Goal: Use online tool/utility

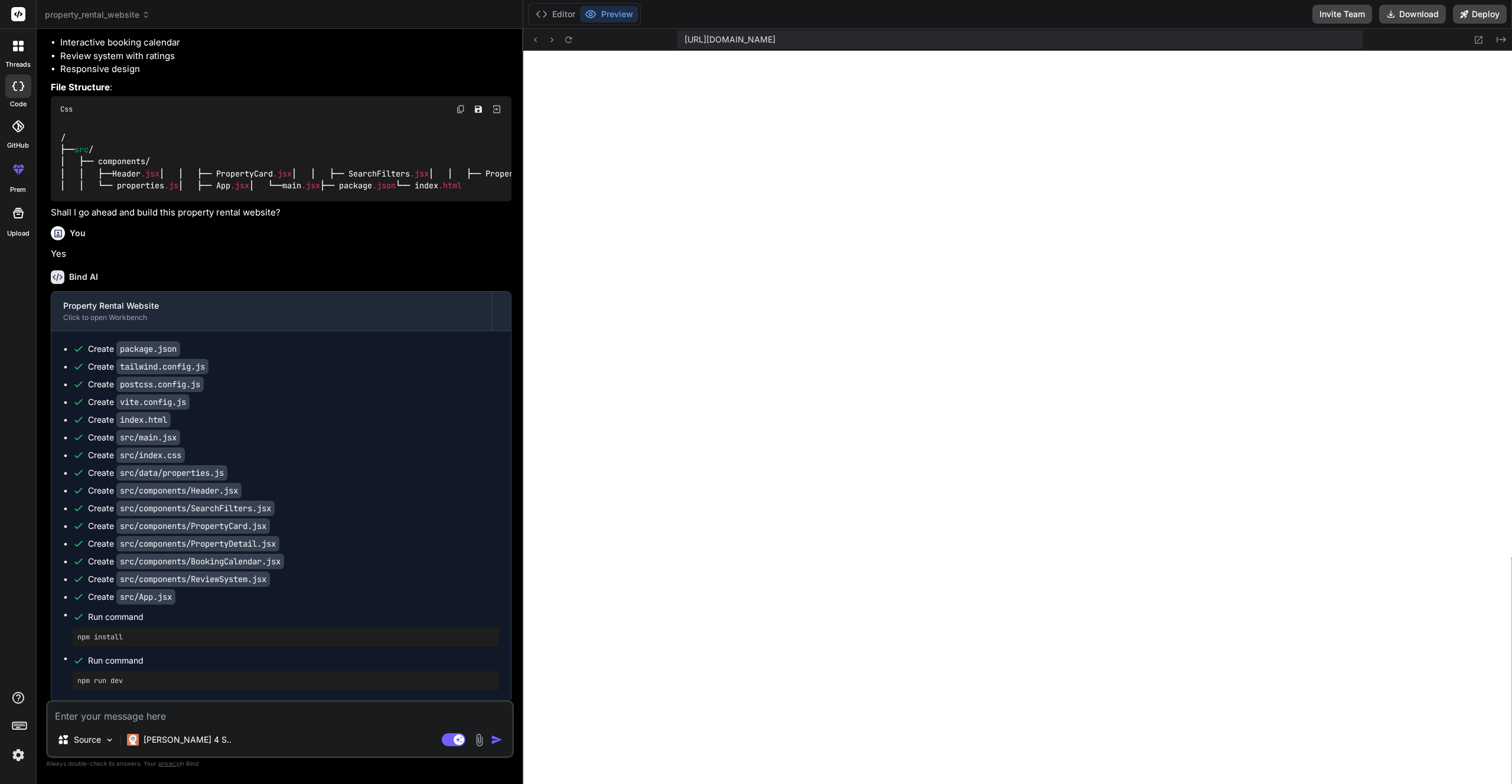
scroll to position [673, 0]
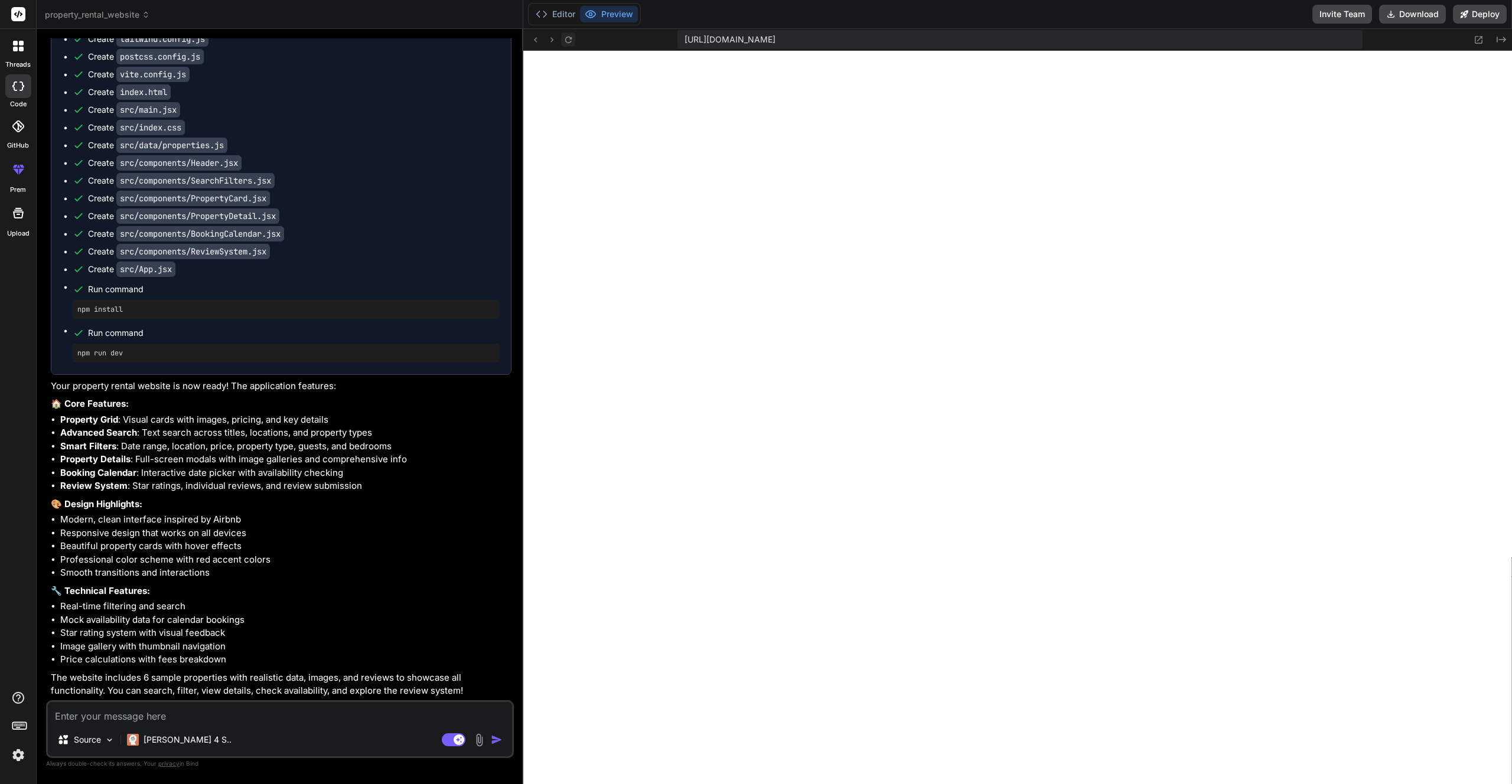
click at [566, 41] on icon at bounding box center [568, 39] width 6 height 6
click at [564, 44] on icon at bounding box center [568, 40] width 10 height 10
click at [566, 41] on icon at bounding box center [568, 39] width 6 height 6
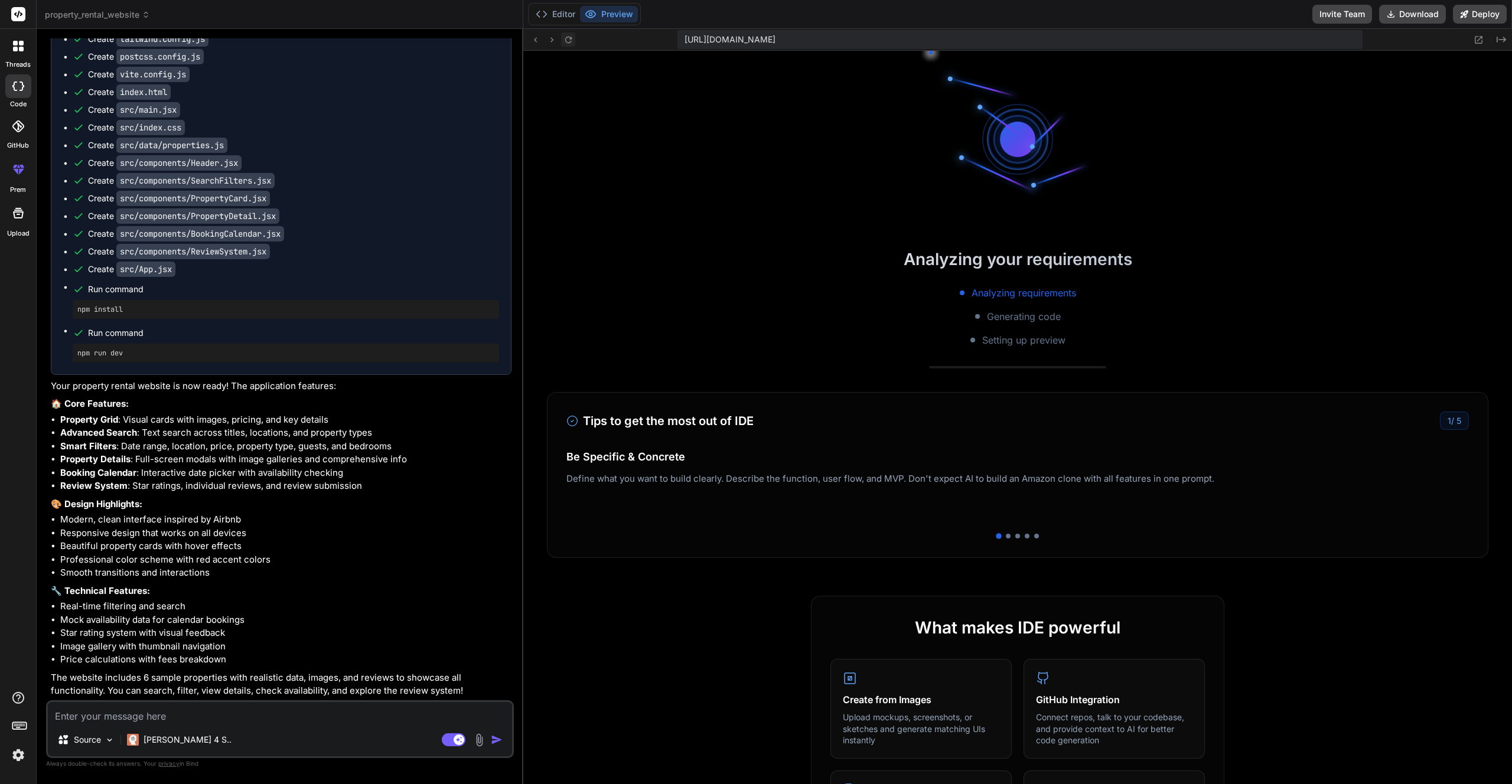
click at [566, 41] on icon at bounding box center [568, 39] width 6 height 6
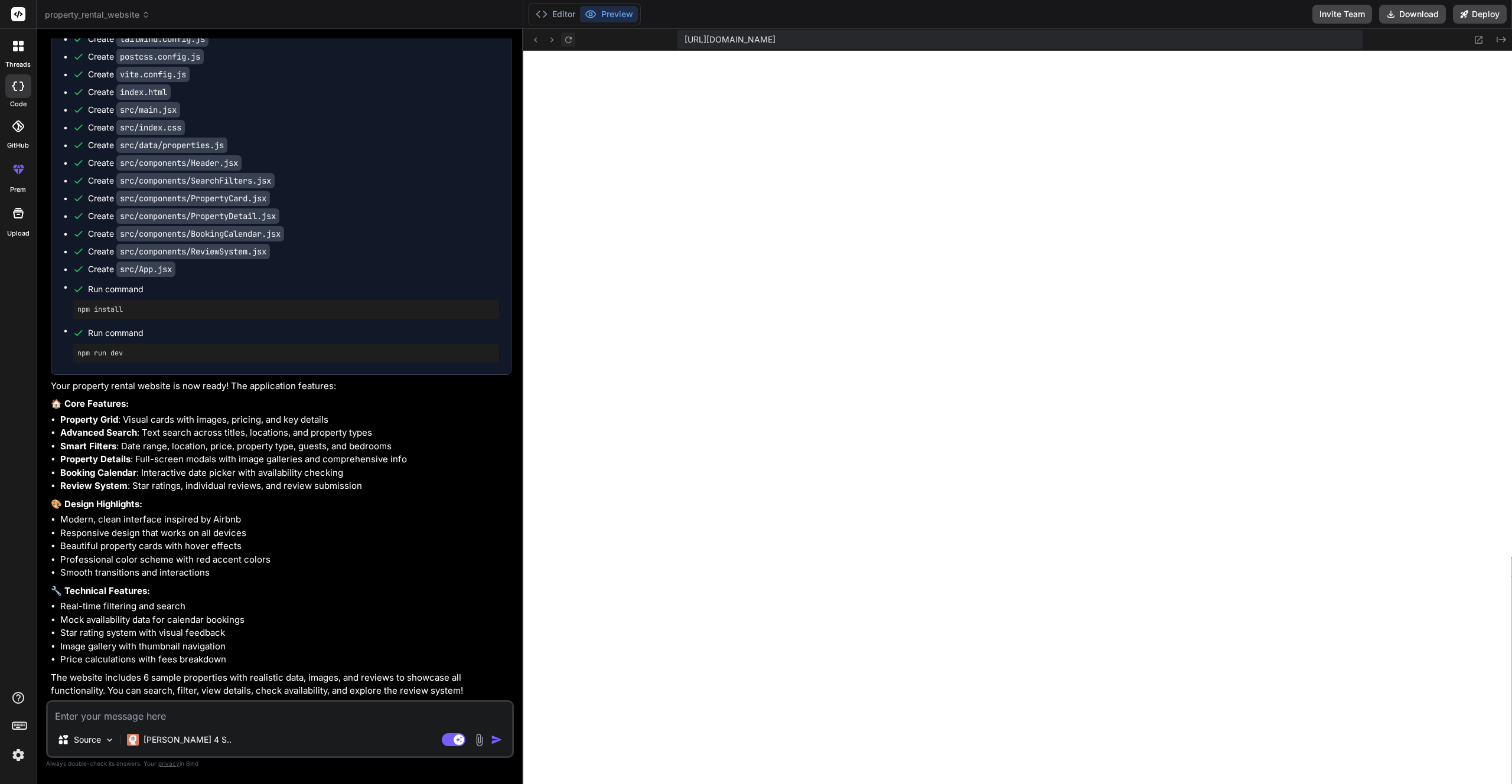
click at [562, 39] on button at bounding box center [568, 39] width 14 height 14
click at [563, 39] on icon at bounding box center [568, 40] width 10 height 10
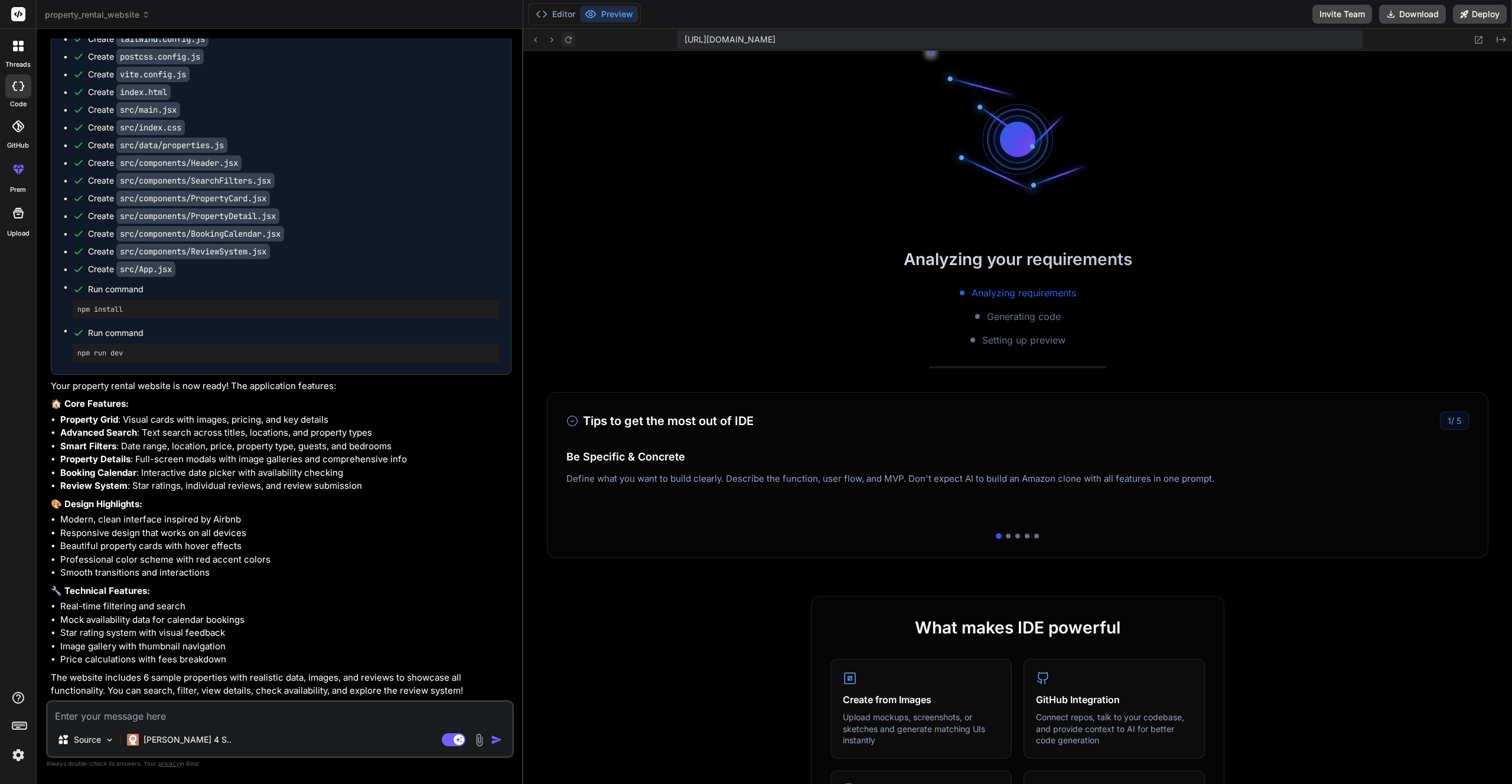
click at [563, 39] on icon at bounding box center [568, 40] width 10 height 10
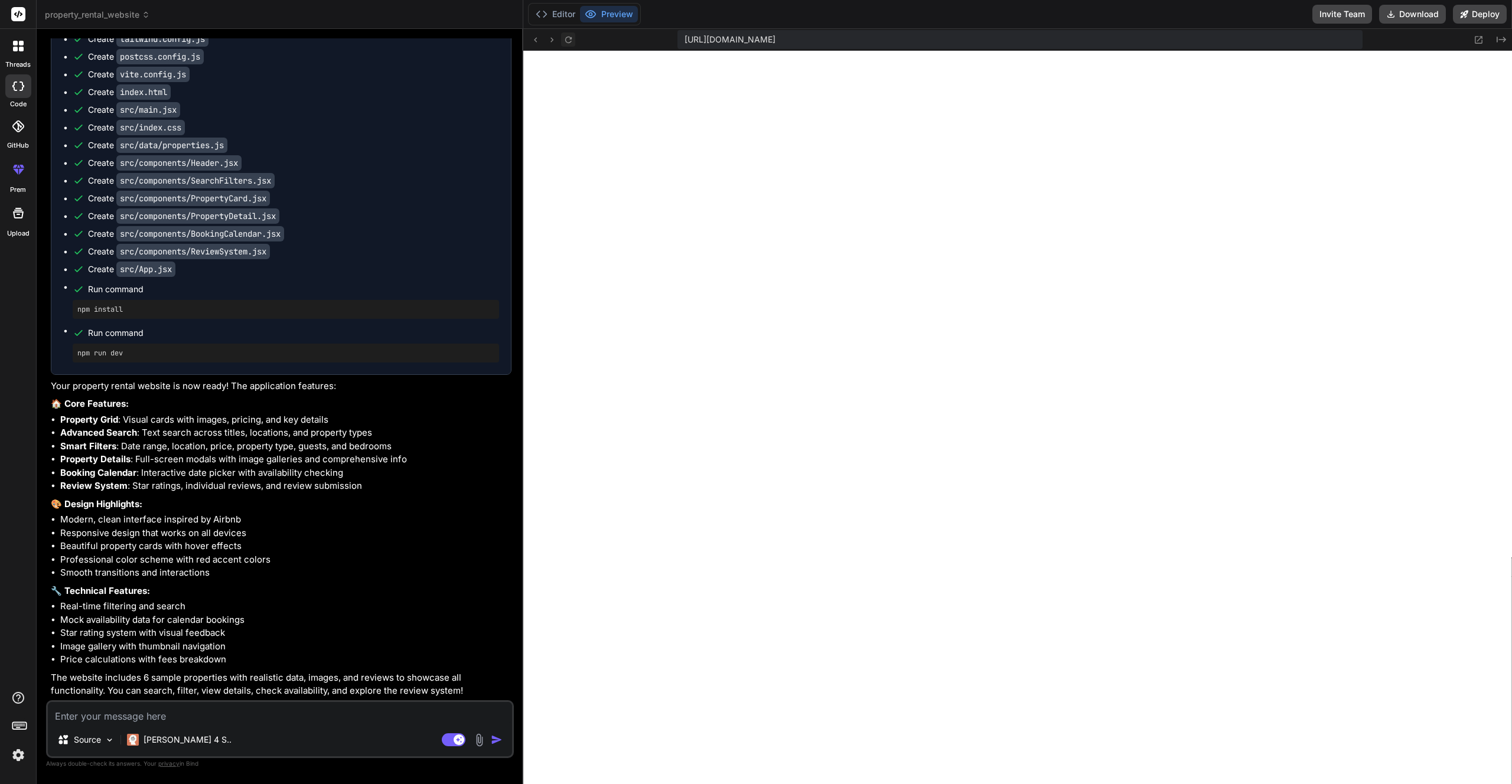
click at [563, 39] on icon at bounding box center [568, 40] width 10 height 10
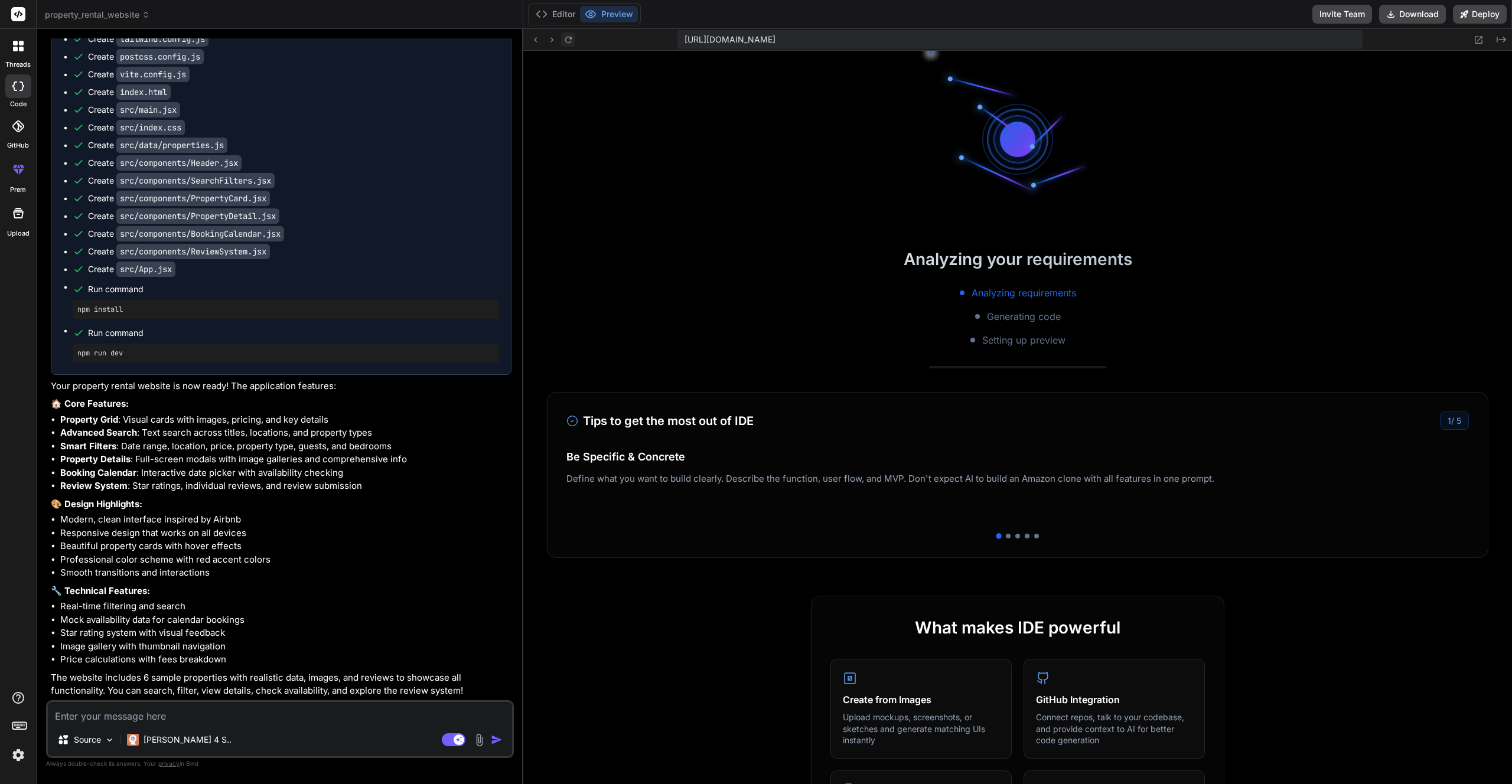
click at [563, 39] on icon at bounding box center [568, 40] width 10 height 10
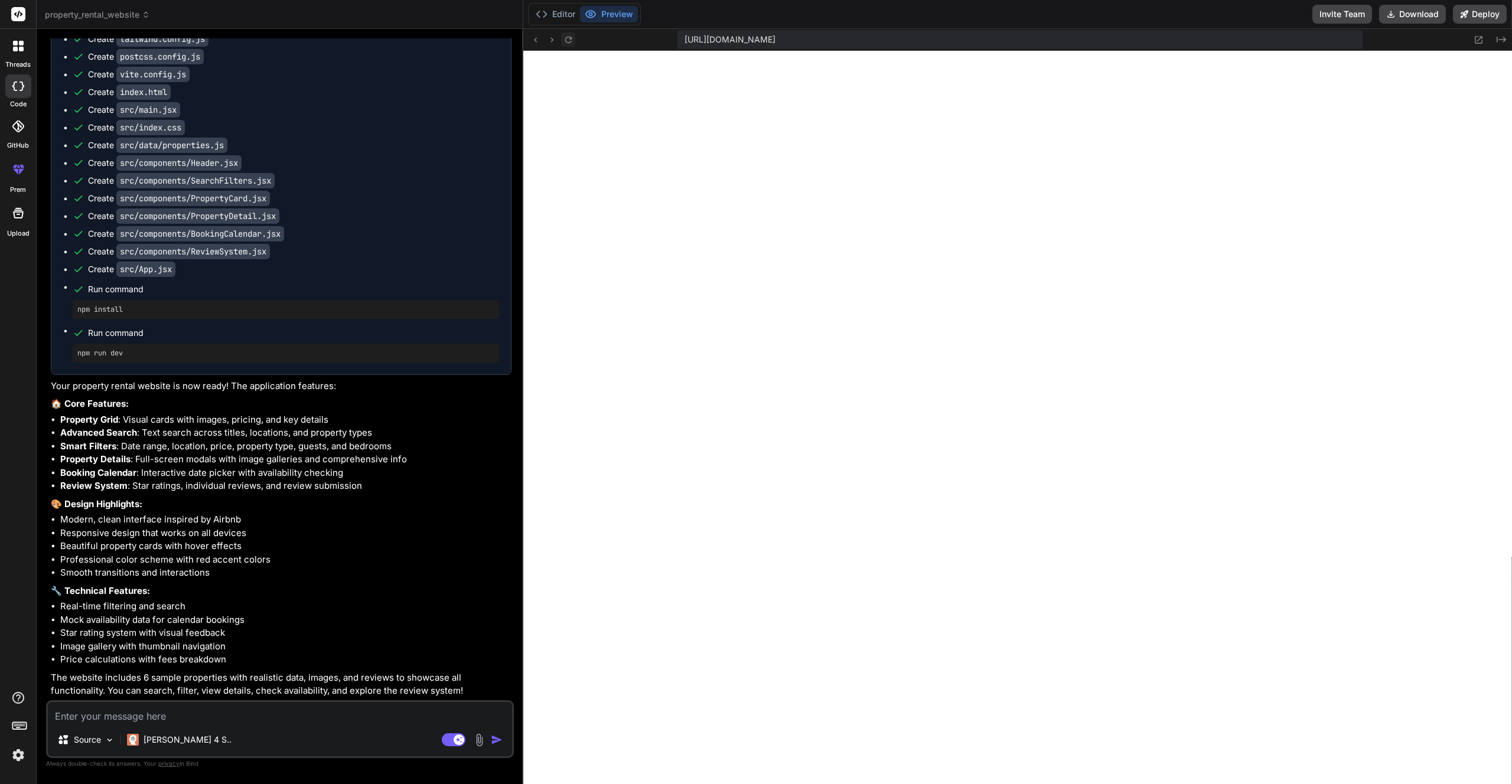
click at [563, 39] on icon at bounding box center [568, 40] width 10 height 10
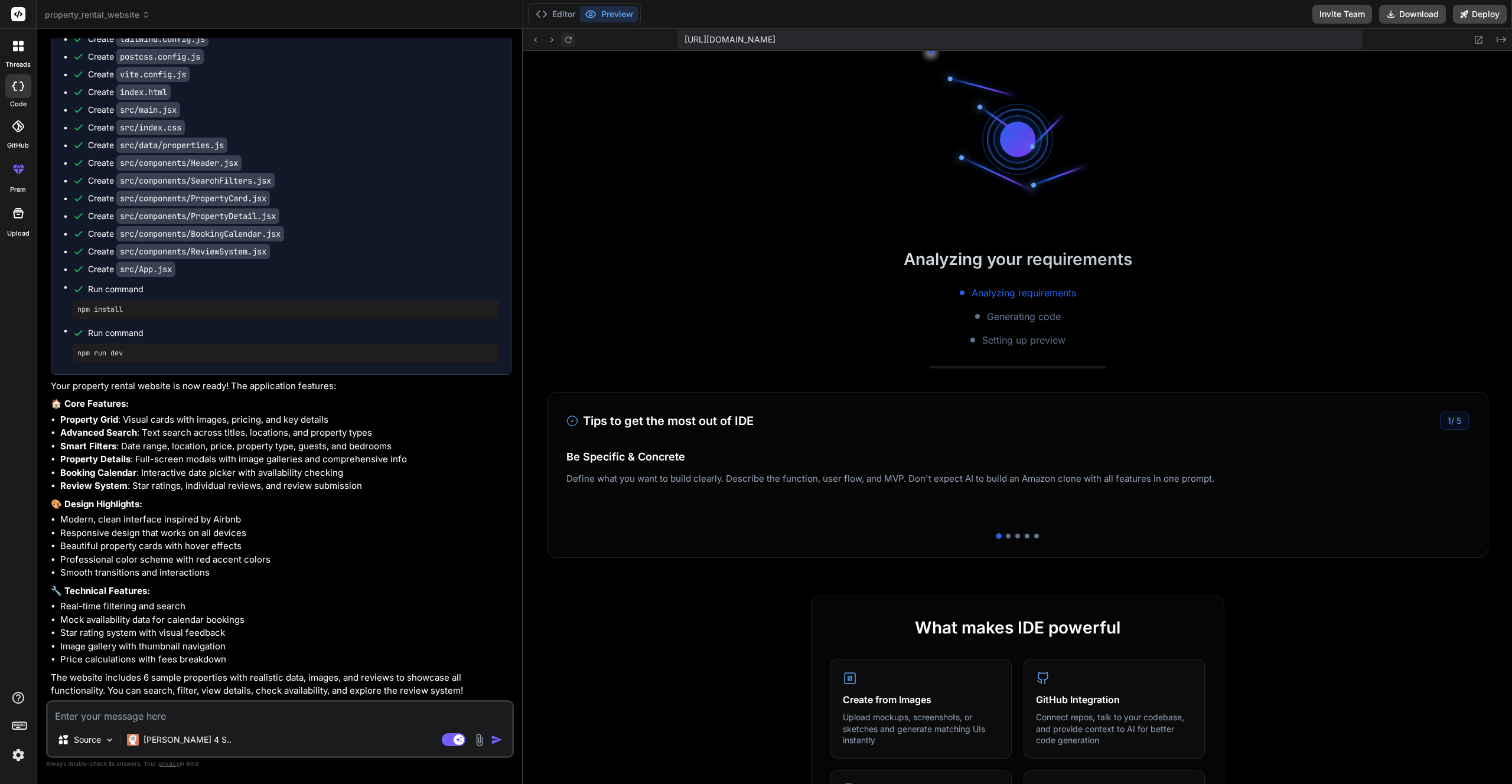
click at [563, 39] on icon at bounding box center [568, 40] width 10 height 10
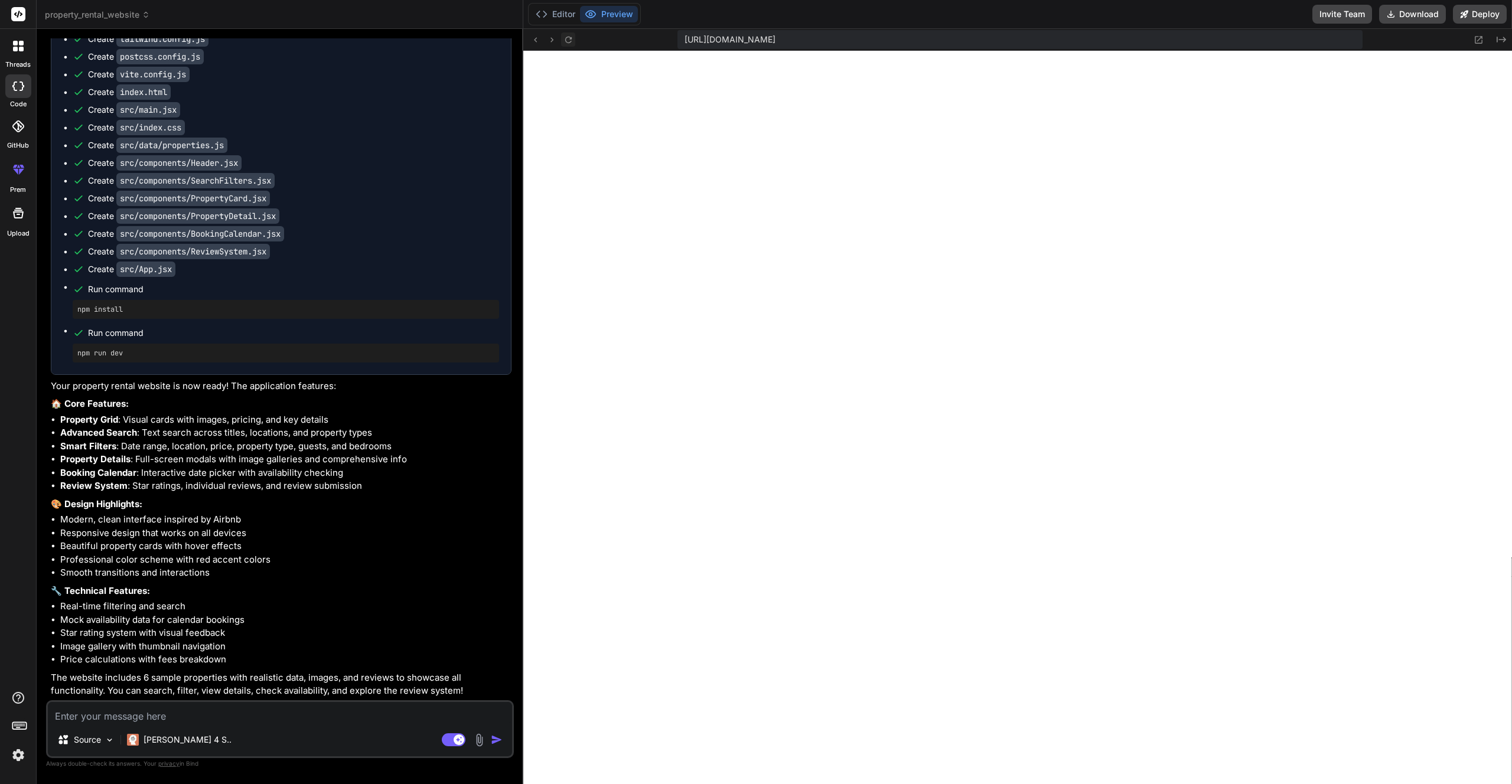
click at [563, 39] on icon at bounding box center [568, 40] width 10 height 10
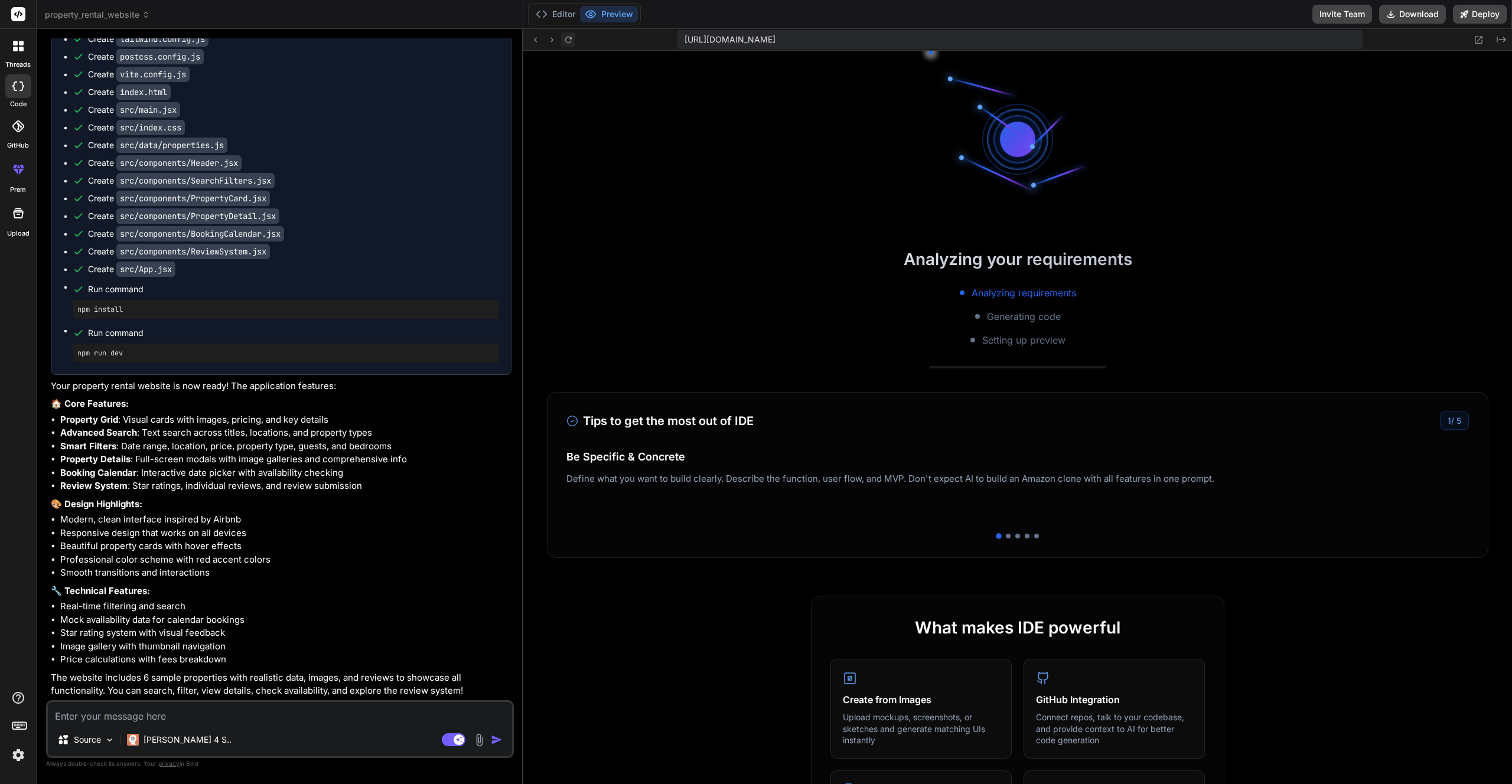
click at [563, 39] on icon at bounding box center [568, 40] width 10 height 10
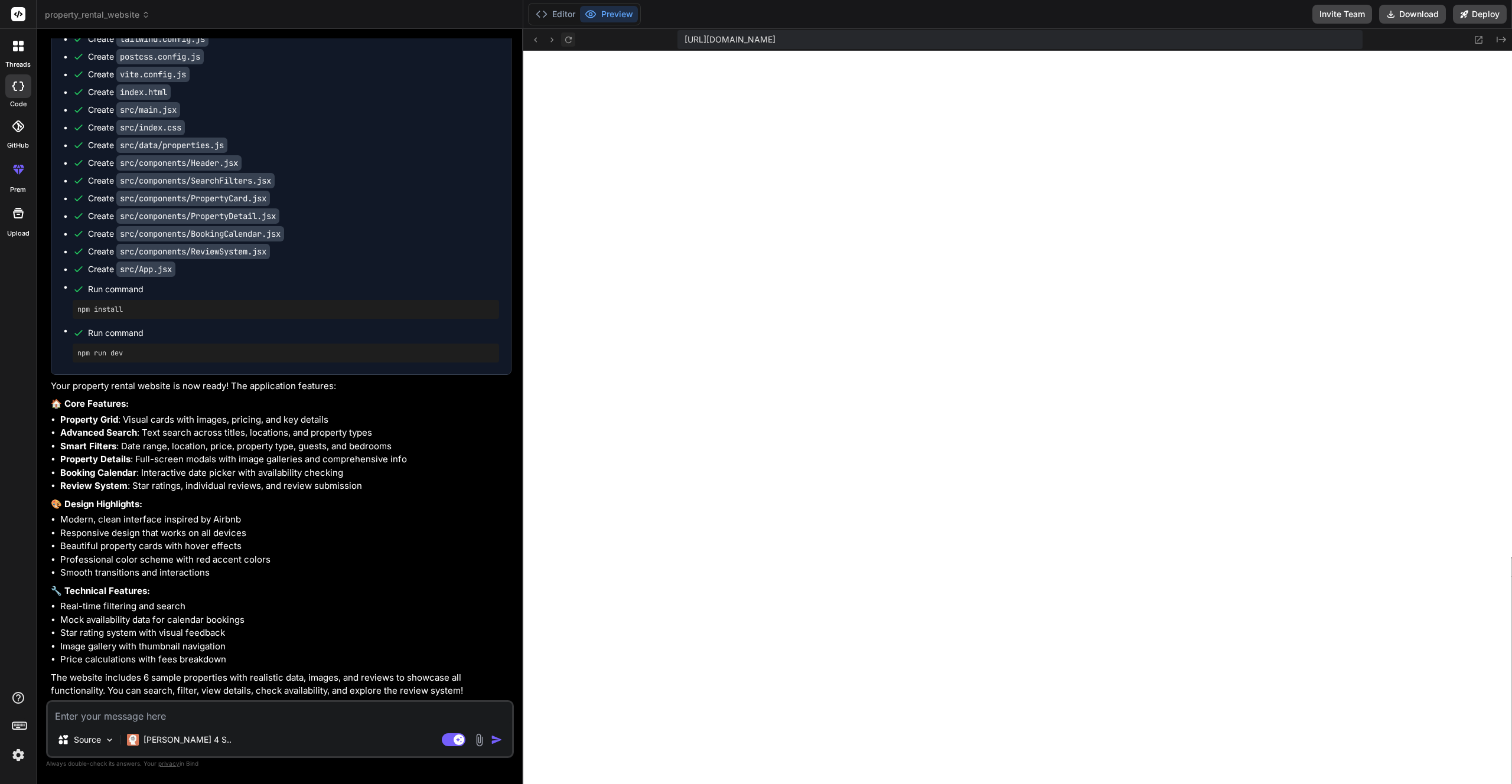
click at [563, 39] on icon at bounding box center [568, 40] width 10 height 10
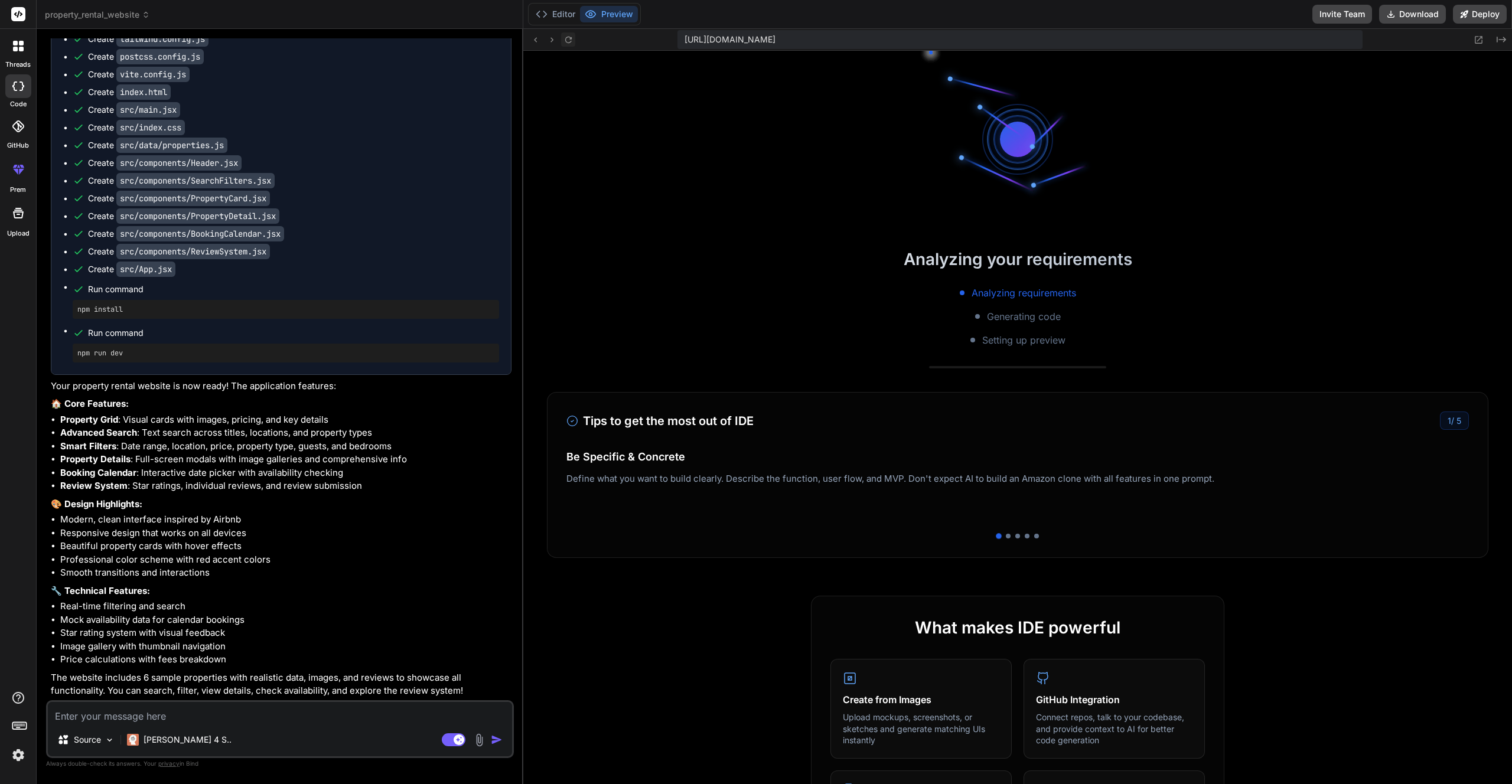
click at [563, 39] on icon at bounding box center [568, 40] width 10 height 10
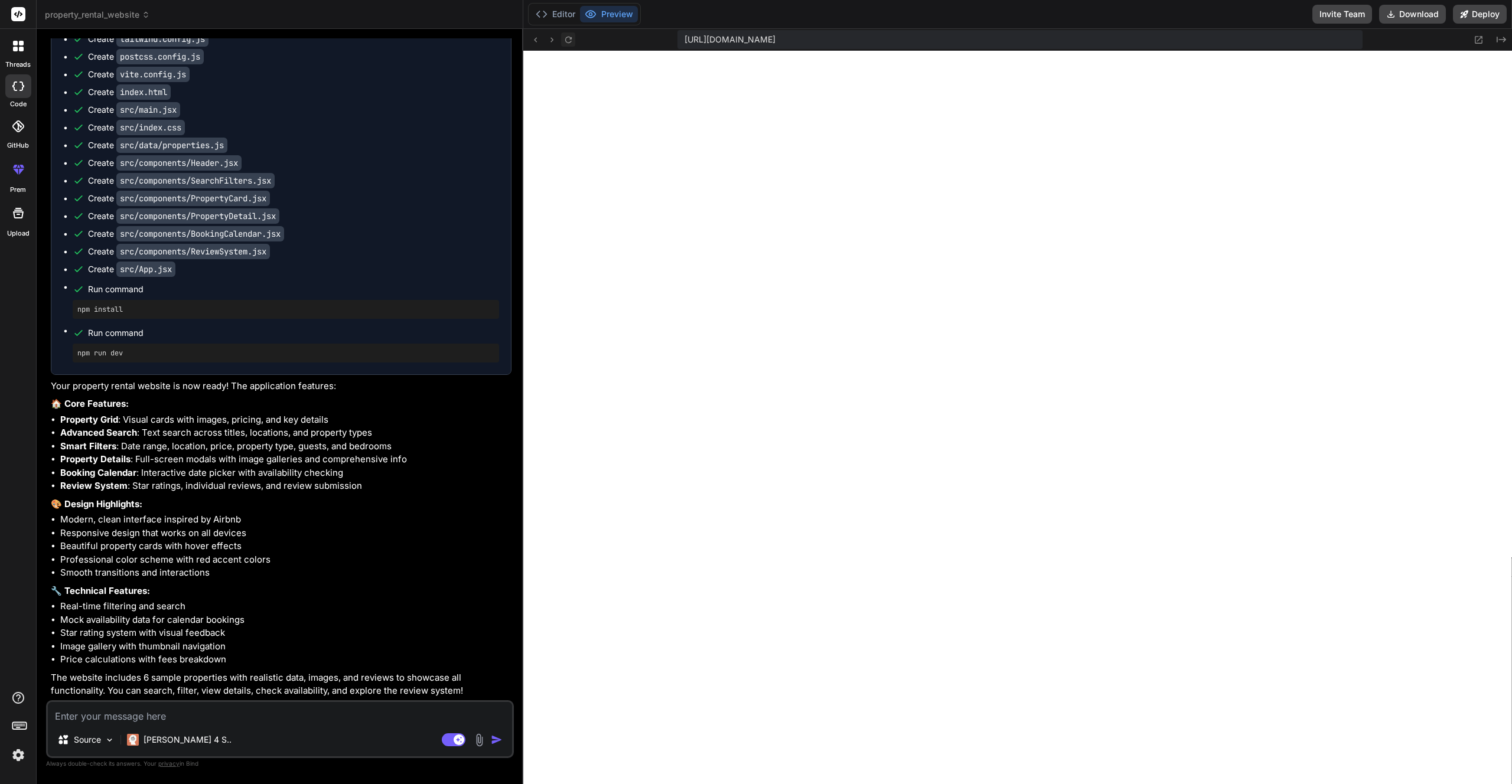
drag, startPoint x: 563, startPoint y: 39, endPoint x: 589, endPoint y: 72, distance: 42.0
click at [1476, 39] on icon at bounding box center [1478, 40] width 10 height 10
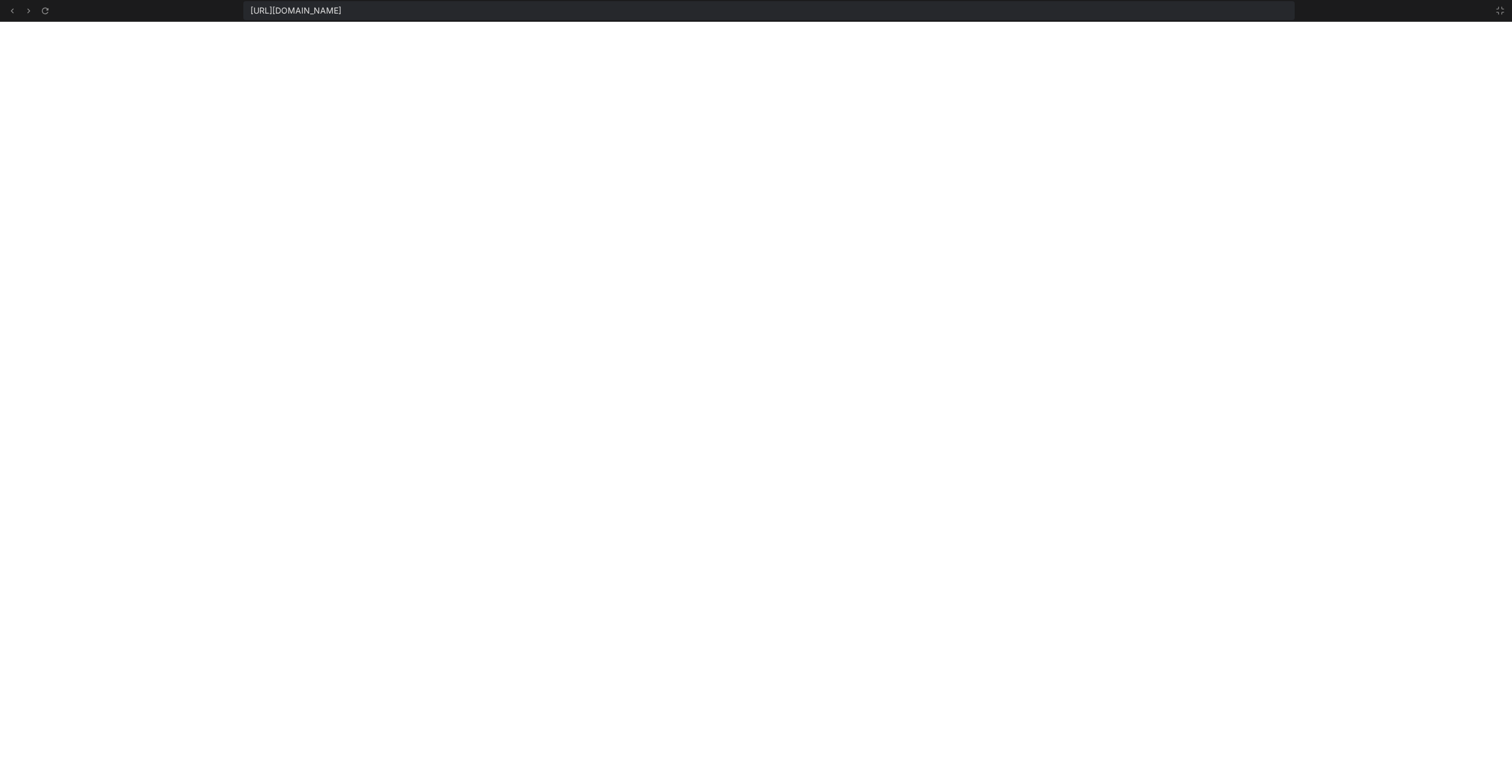
click at [673, 18] on div "[URL][DOMAIN_NAME]" at bounding box center [769, 10] width 1052 height 19
